Goal: Navigation & Orientation: Find specific page/section

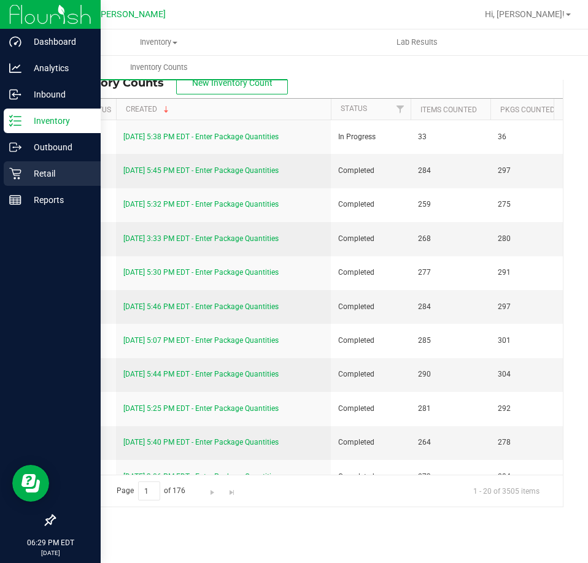
click at [17, 179] on icon at bounding box center [15, 174] width 12 height 12
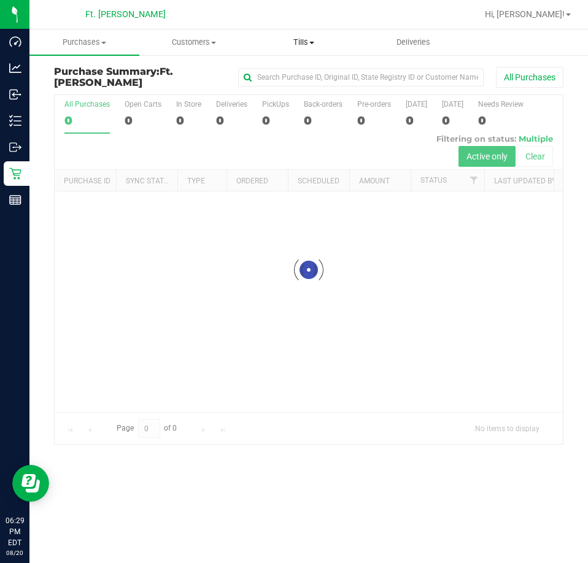
click at [298, 44] on span "Tills" at bounding box center [303, 42] width 109 height 11
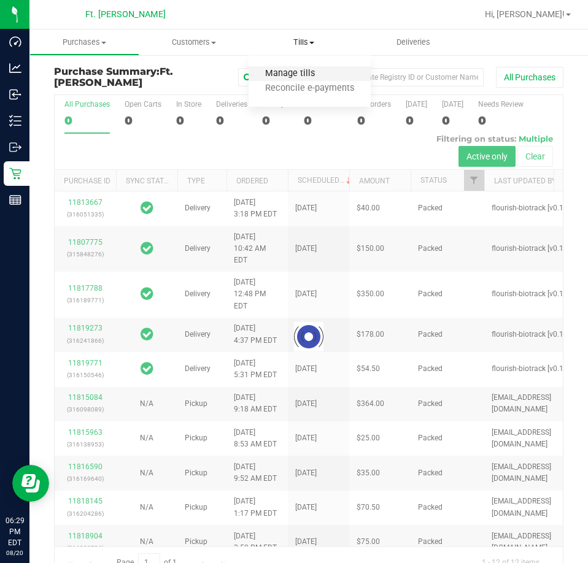
click at [288, 77] on span "Manage tills" at bounding box center [289, 74] width 83 height 10
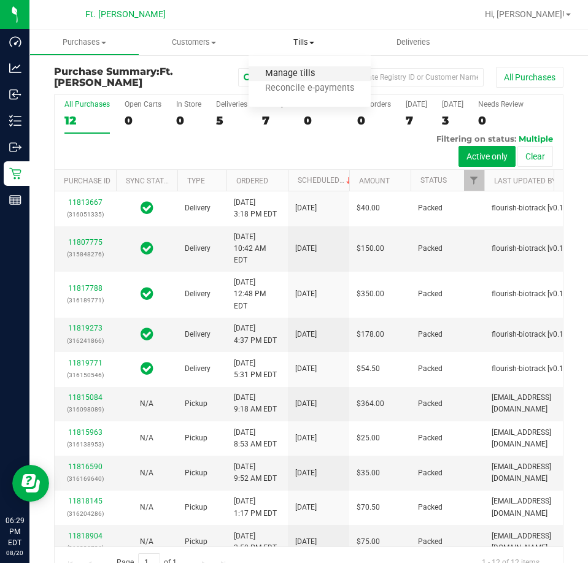
click at [288, 77] on span "Manage tills" at bounding box center [289, 74] width 83 height 10
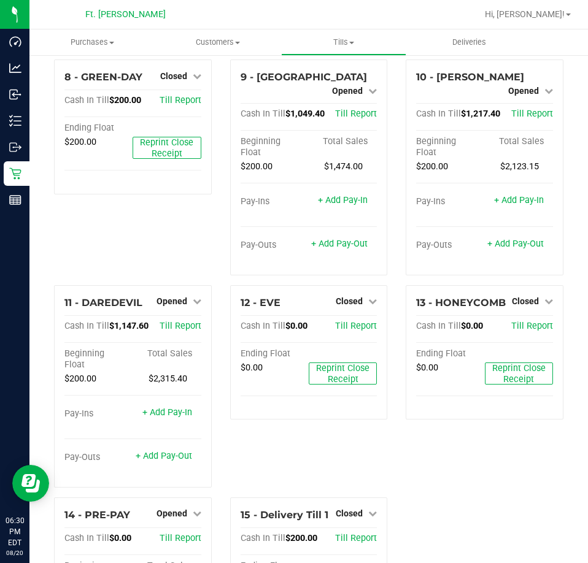
scroll to position [604, 0]
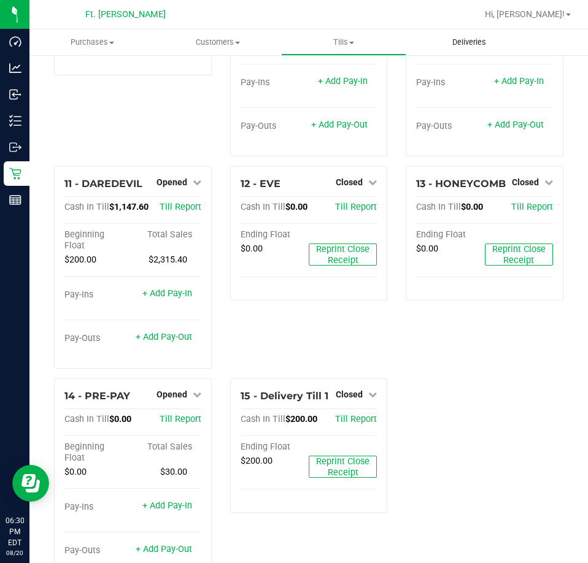
click at [458, 42] on span "Deliveries" at bounding box center [469, 42] width 67 height 11
